Goal: Information Seeking & Learning: Learn about a topic

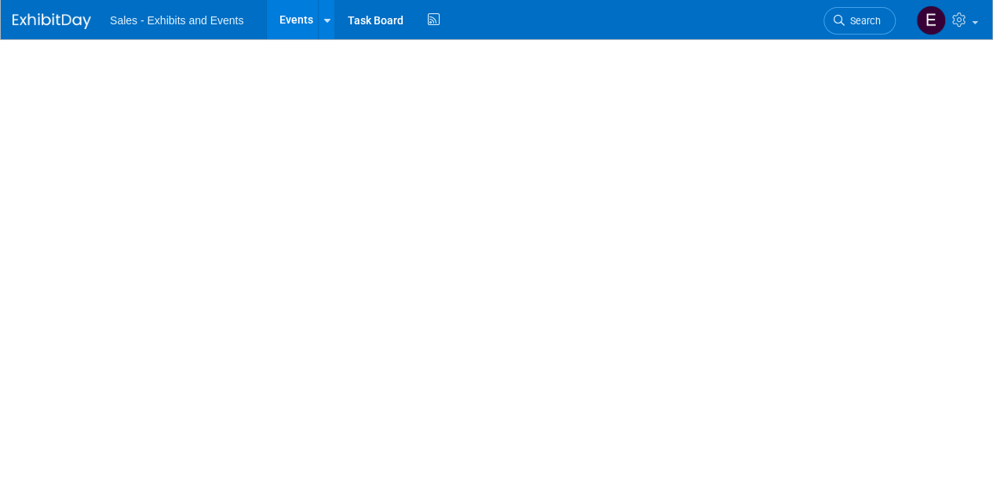
select select "Pacific"
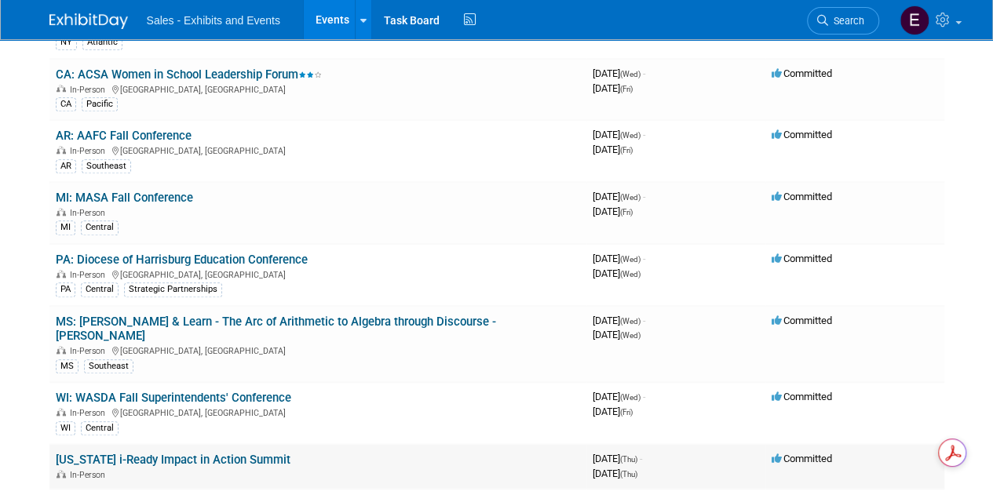
scroll to position [471, 0]
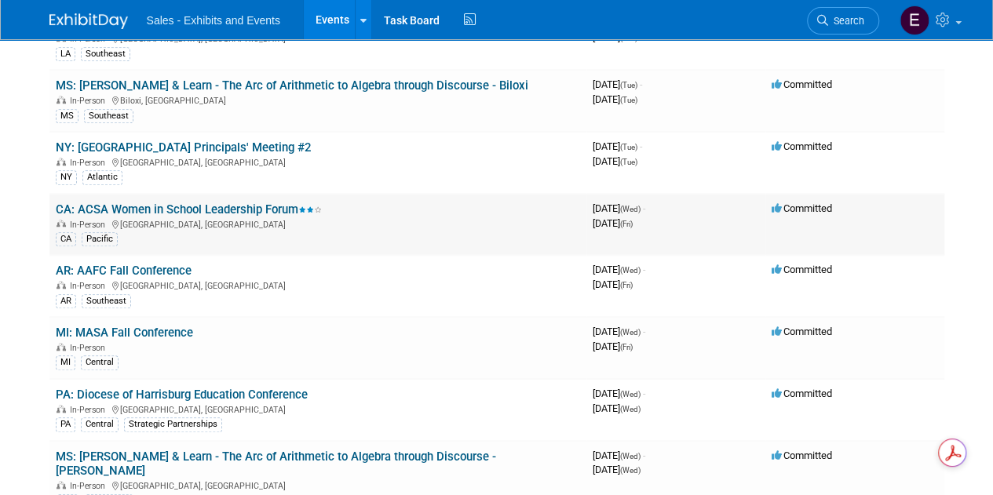
click at [176, 203] on link "CA: ACSA Women in School Leadership Forum" at bounding box center [189, 210] width 266 height 14
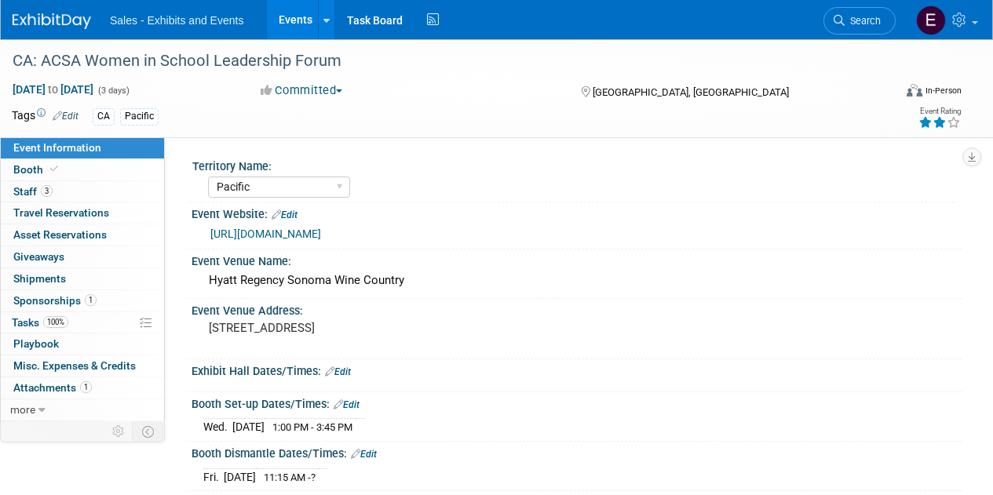
select select "Pacific"
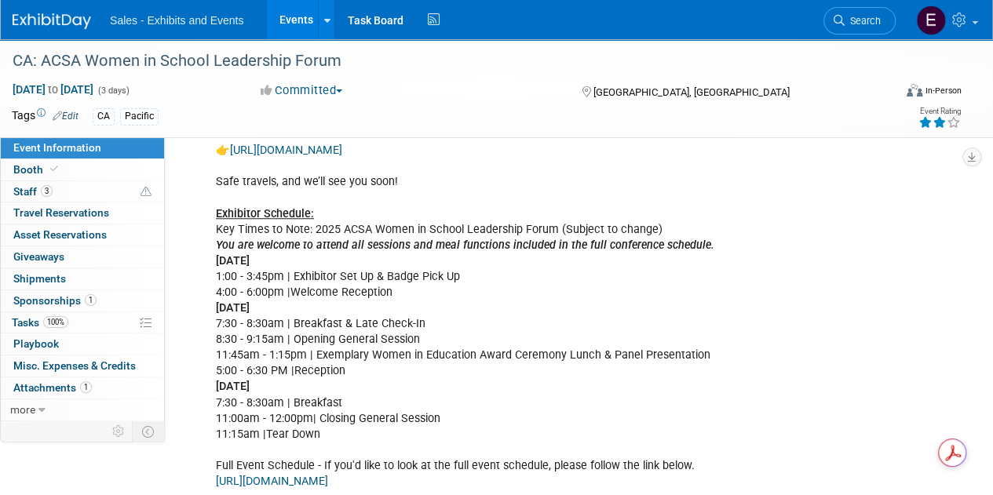
scroll to position [706, 0]
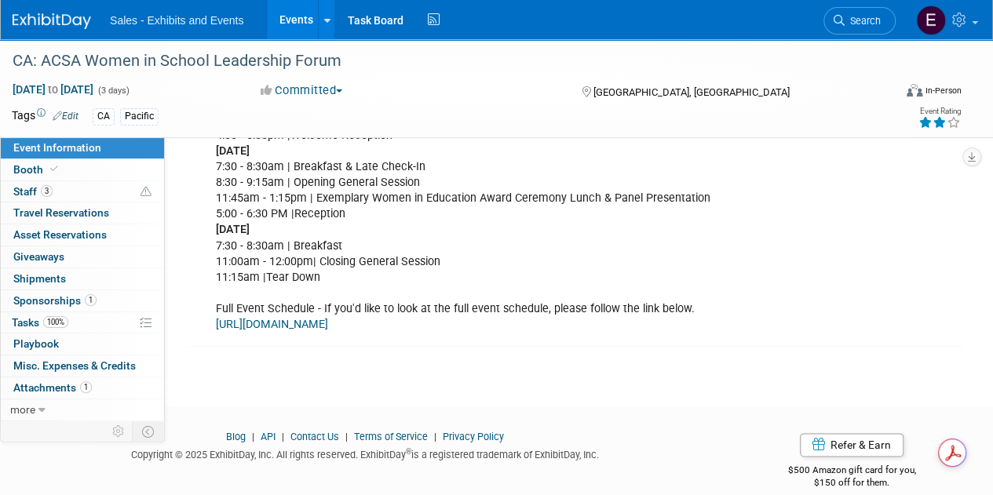
click at [312, 324] on link "https://2025acsawslf.sched.com/" at bounding box center [272, 324] width 112 height 13
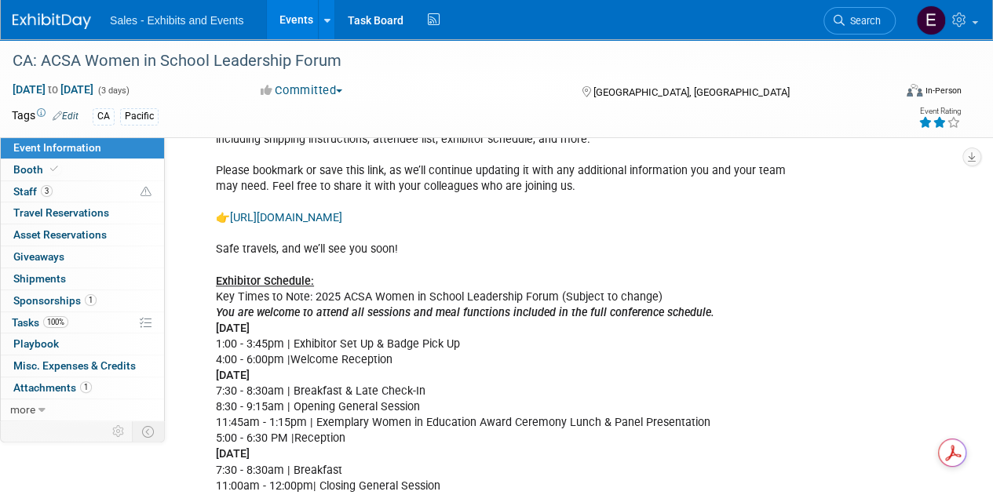
scroll to position [392, 0]
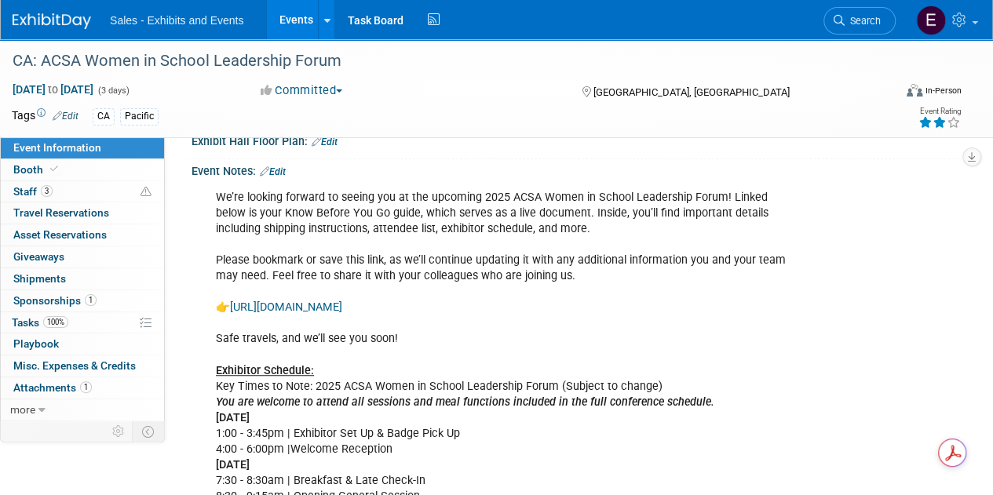
click at [324, 306] on link "https://docs.google.com/document/d/156B3qA0nc0cAm_KcQ0upSsjxkPLrSjlZrf7ggOzZkIE…" at bounding box center [286, 307] width 112 height 13
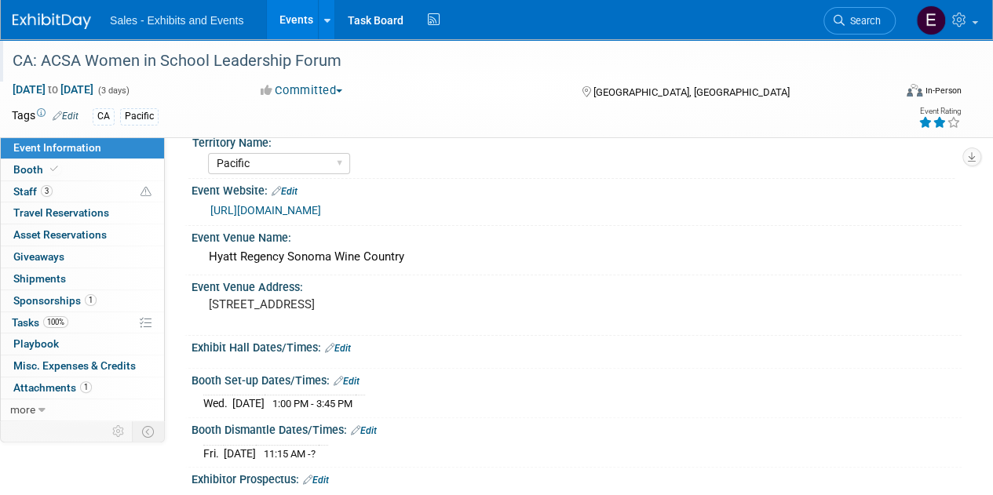
scroll to position [0, 0]
